Goal: Find specific page/section: Find specific page/section

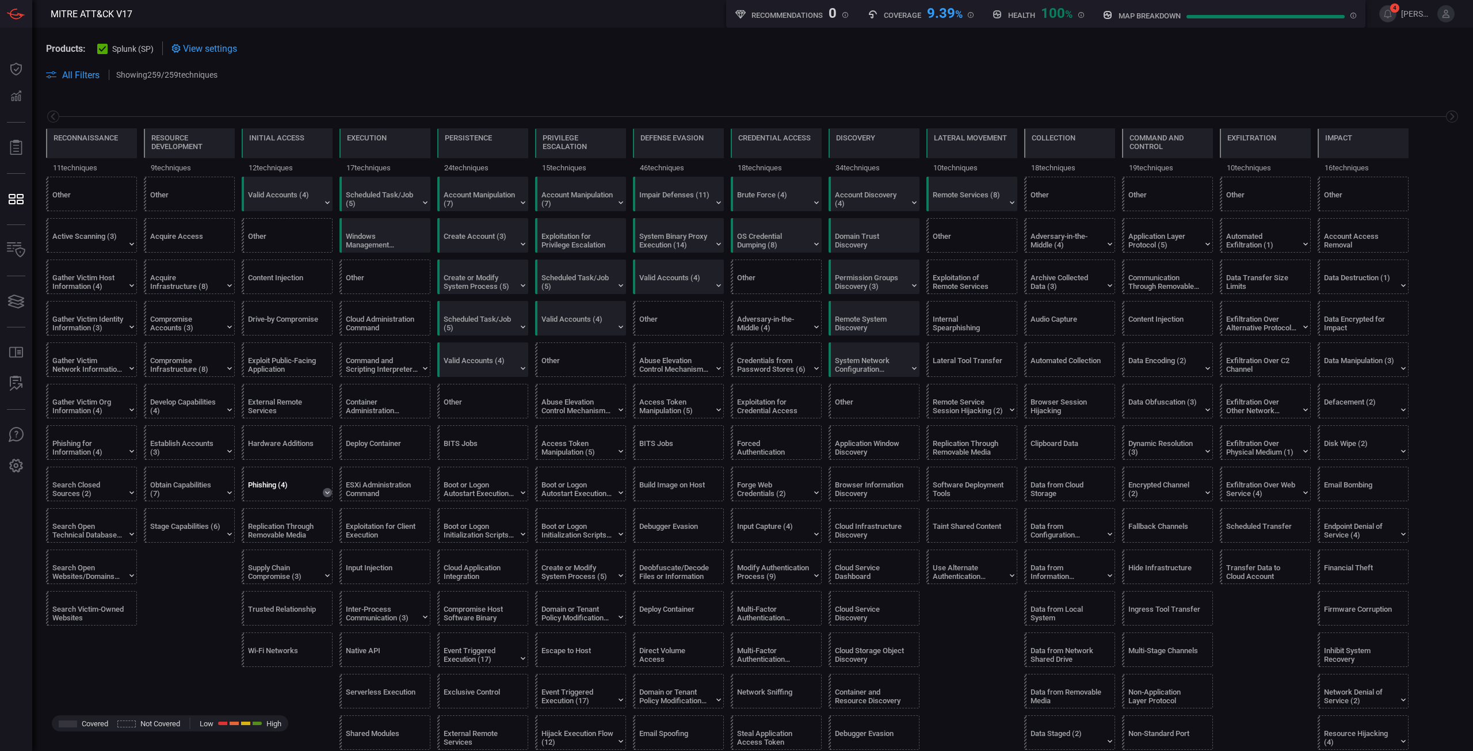
click at [325, 495] on icon at bounding box center [327, 492] width 9 height 9
click at [280, 487] on div "Phishing (4)" at bounding box center [284, 488] width 72 height 17
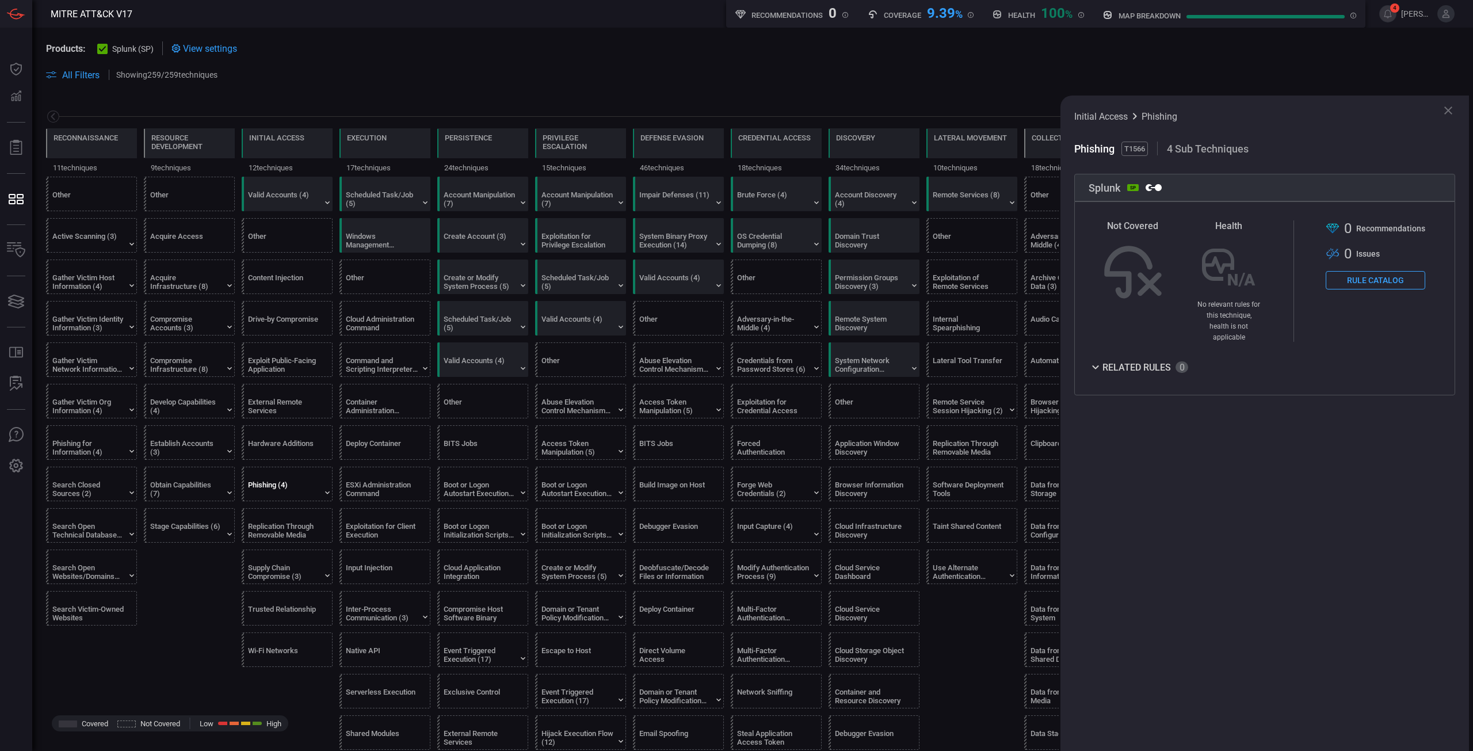
click at [1387, 278] on button "Rule Catalog" at bounding box center [1376, 280] width 100 height 18
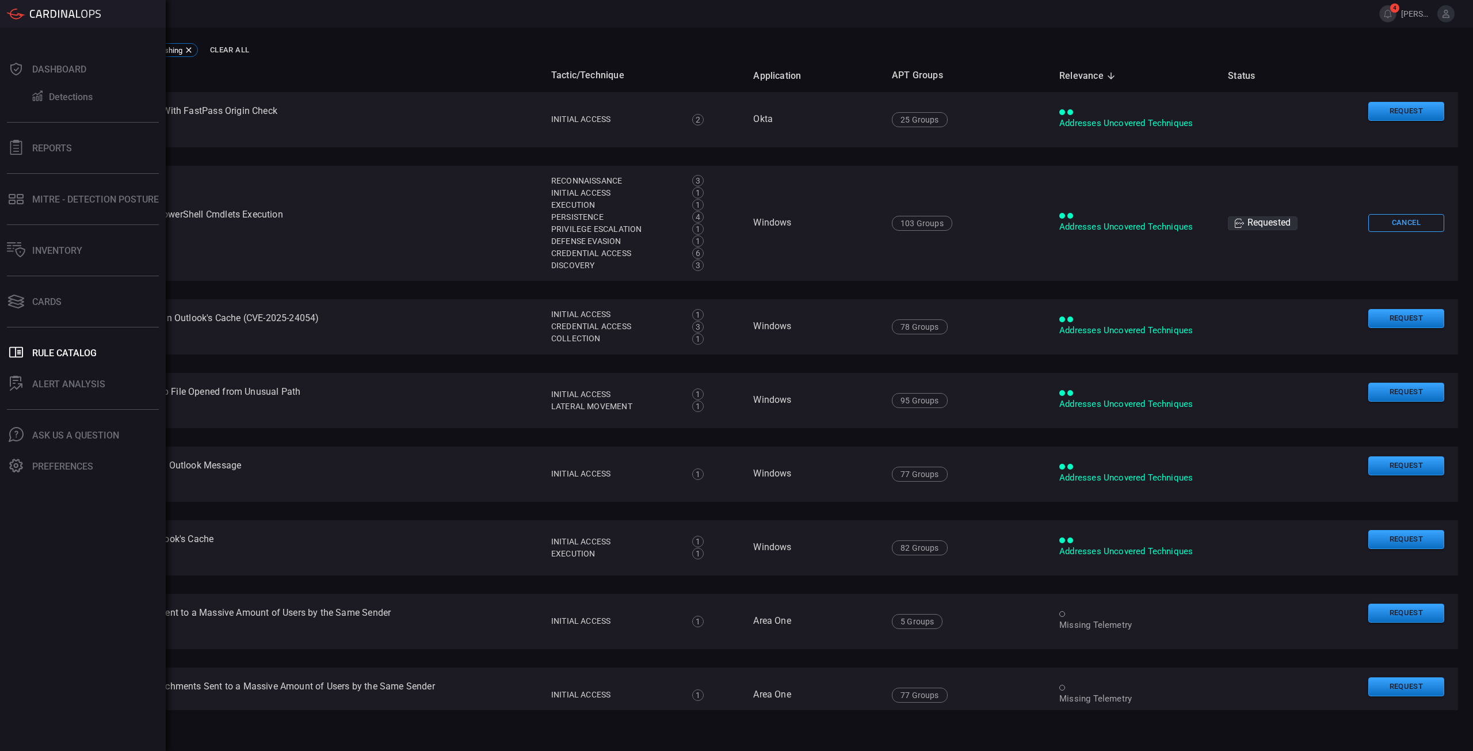
click at [424, 49] on div "All Filters Techniques : Phishing Clear All" at bounding box center [759, 50] width 1427 height 18
click at [340, 79] on th "Name" at bounding box center [294, 75] width 496 height 33
click at [30, 383] on button "ALERT ANALYSIS" at bounding box center [80, 384] width 161 height 28
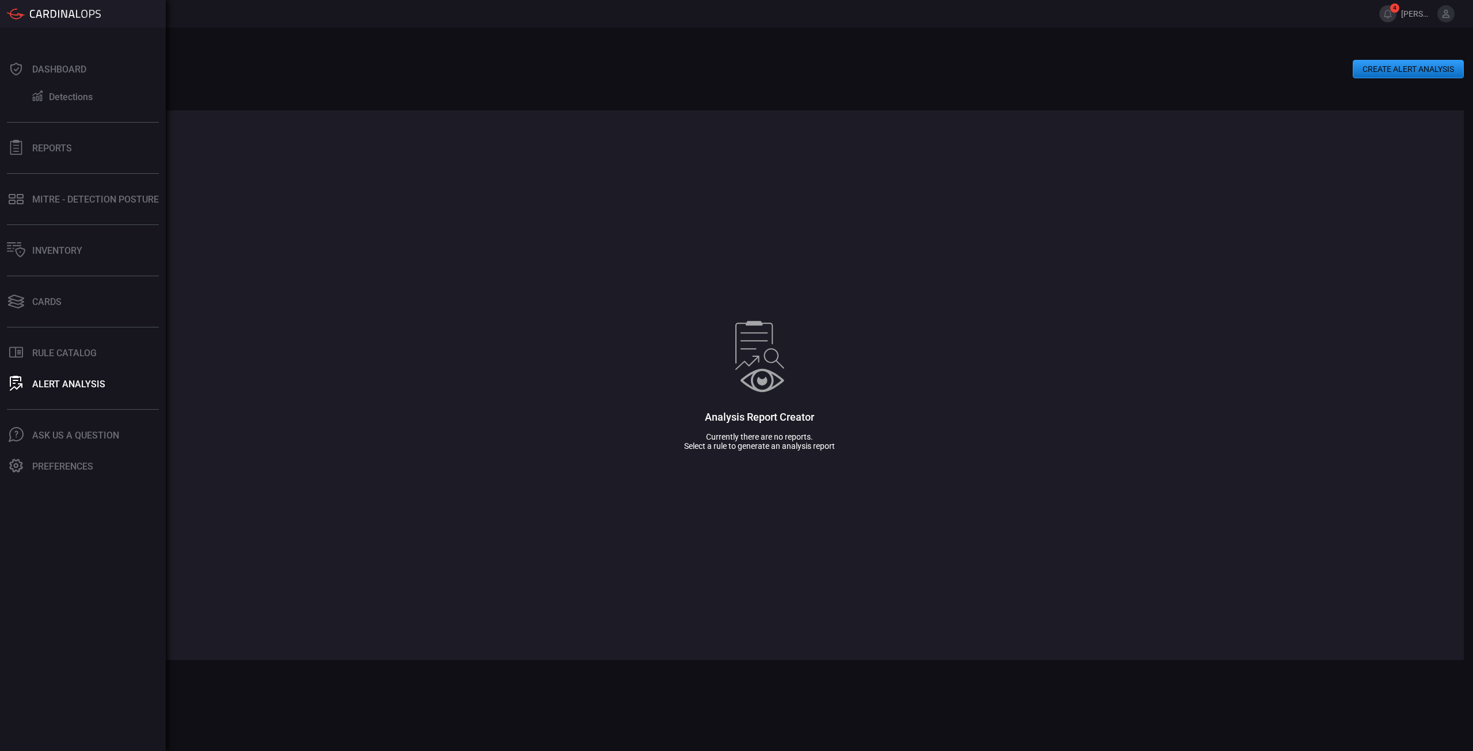
type button "/alert-analysis"
click at [504, 684] on div "CREATE ALERT ANALYSIS All Analysis ( 0 ) Analysis Report Creator Currently ther…" at bounding box center [759, 389] width 1409 height 723
